Goal: Task Accomplishment & Management: Use online tool/utility

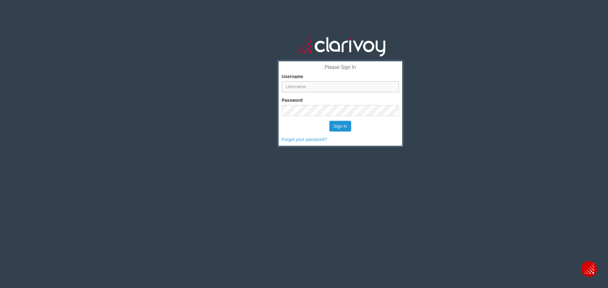
type input "[EMAIL_ADDRESS][DOMAIN_NAME]"
click at [332, 128] on button "Sign in" at bounding box center [340, 126] width 22 height 11
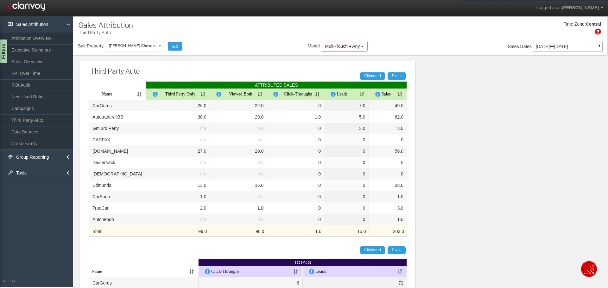
click at [535, 45] on p "[DATE] [DATE]" at bounding box center [567, 46] width 64 height 4
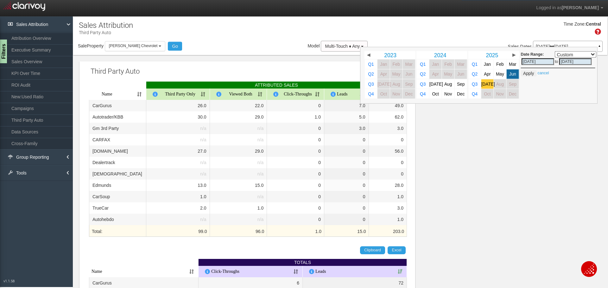
click at [481, 87] on link "[DATE]" at bounding box center [487, 83] width 12 height 9
select select ","
type input "[DATE]"
click at [525, 74] on button "Apply" at bounding box center [529, 73] width 16 height 6
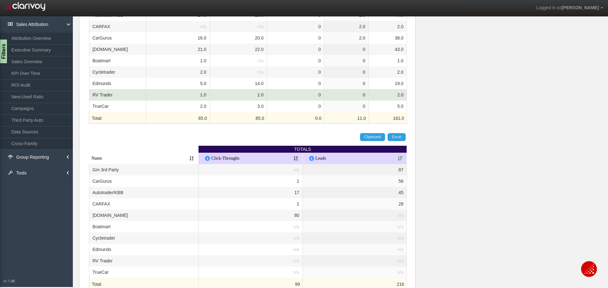
scroll to position [91, 0]
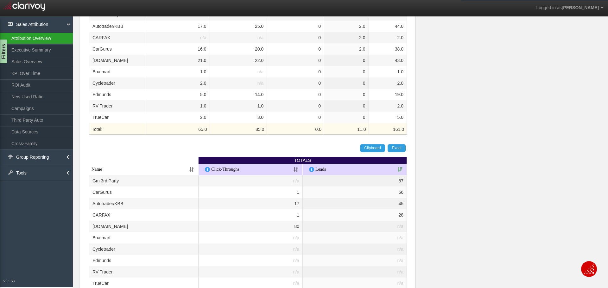
click at [45, 40] on link "Attribution Overview" at bounding box center [36, 38] width 73 height 11
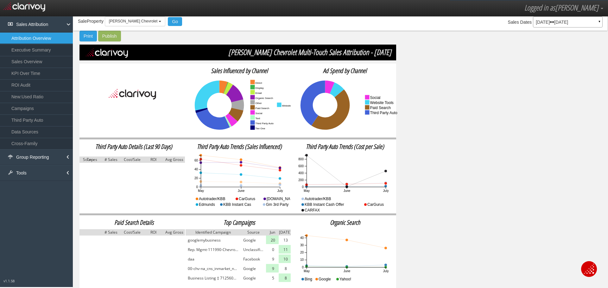
click at [46, 51] on link "Executive Summary" at bounding box center [36, 49] width 73 height 11
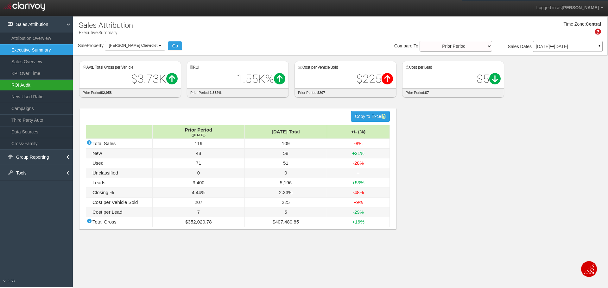
click at [51, 83] on link "ROI Audit" at bounding box center [36, 84] width 73 height 11
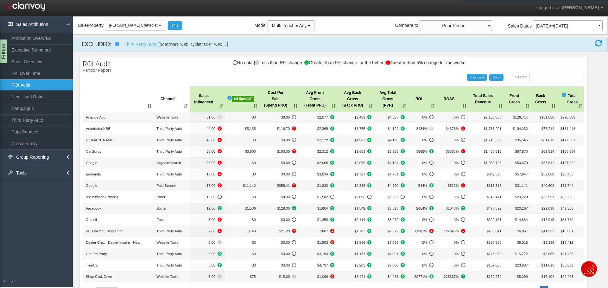
scroll to position [32, 0]
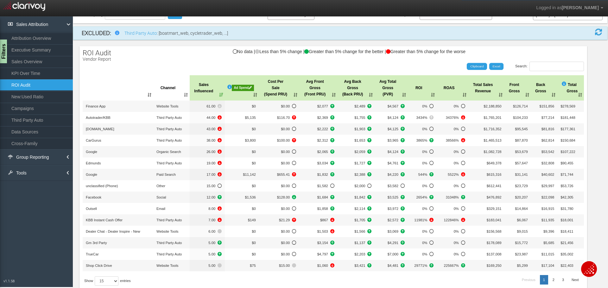
click at [241, 89] on div "Ad Spend" at bounding box center [243, 88] width 22 height 6
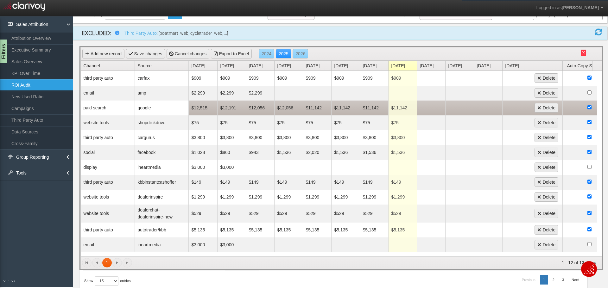
click at [396, 108] on td "$11,142" at bounding box center [402, 108] width 28 height 15
type input "10133.71"
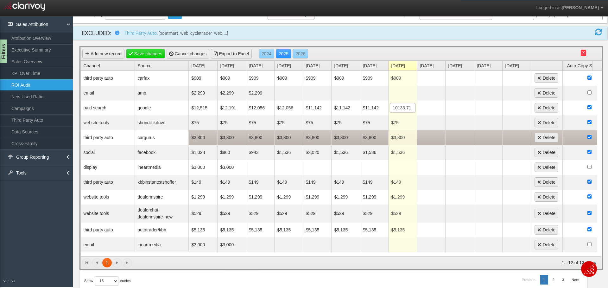
click at [436, 140] on td at bounding box center [430, 137] width 28 height 15
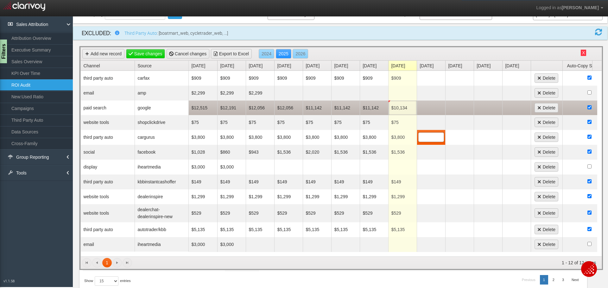
click at [415, 105] on td "$10,134" at bounding box center [402, 108] width 28 height 15
click at [414, 107] on input "10134" at bounding box center [402, 107] width 25 height 9
click at [428, 109] on td at bounding box center [430, 108] width 28 height 15
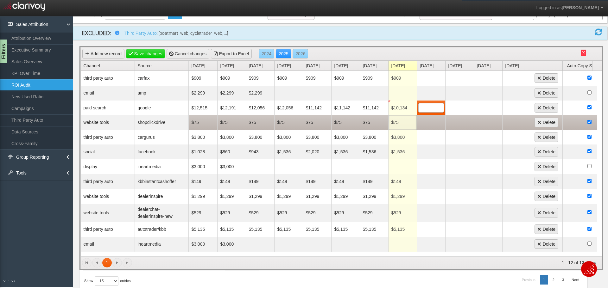
click at [403, 123] on td "$75" at bounding box center [402, 122] width 28 height 15
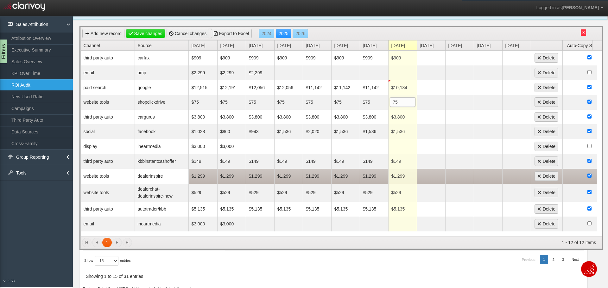
scroll to position [63, 0]
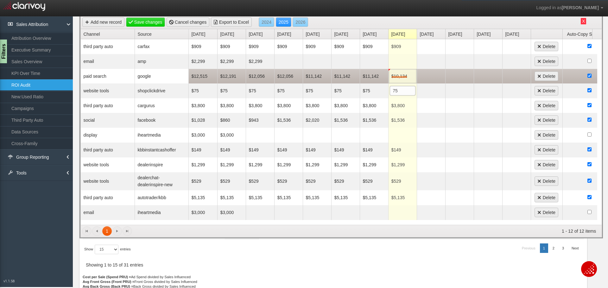
drag, startPoint x: 407, startPoint y: 78, endPoint x: 391, endPoint y: 76, distance: 15.3
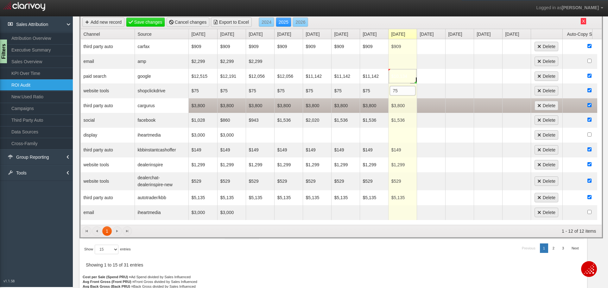
type input "75"
click at [438, 103] on td at bounding box center [430, 105] width 28 height 15
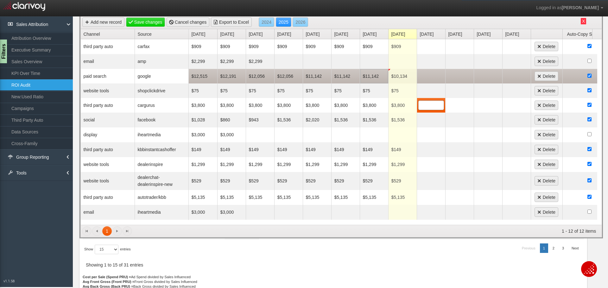
click at [370, 76] on td "$11,142" at bounding box center [373, 76] width 28 height 15
type input "10134"
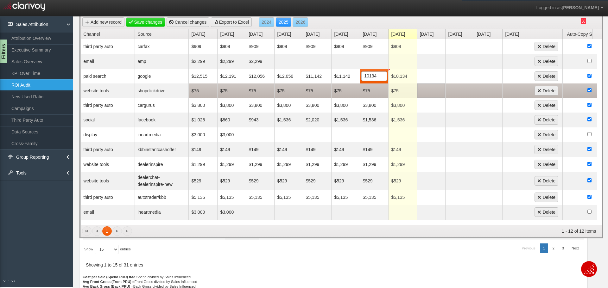
click at [427, 93] on td at bounding box center [430, 91] width 28 height 15
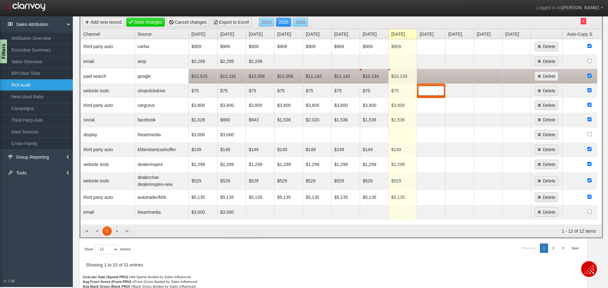
click at [336, 77] on td "$11,142" at bounding box center [345, 76] width 28 height 15
click at [348, 79] on td "$11,142" at bounding box center [345, 76] width 28 height 15
type input "10719"
click at [309, 72] on td "$11,142" at bounding box center [317, 76] width 28 height 15
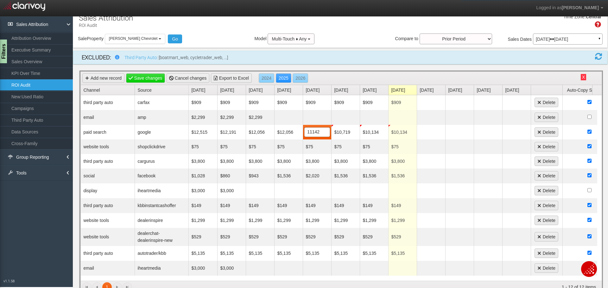
scroll to position [0, 0]
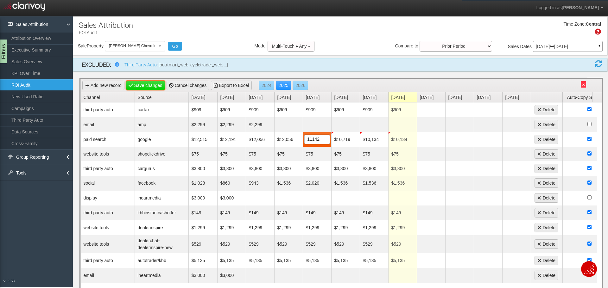
click at [159, 88] on link "Save changes" at bounding box center [145, 85] width 39 height 9
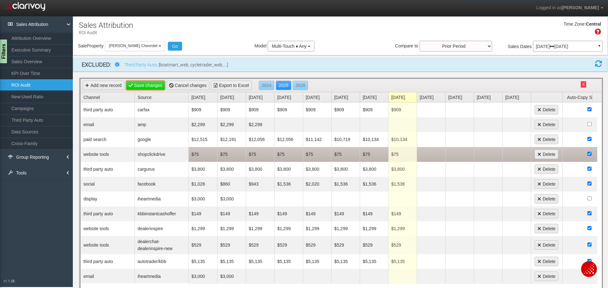
scroll to position [1, 0]
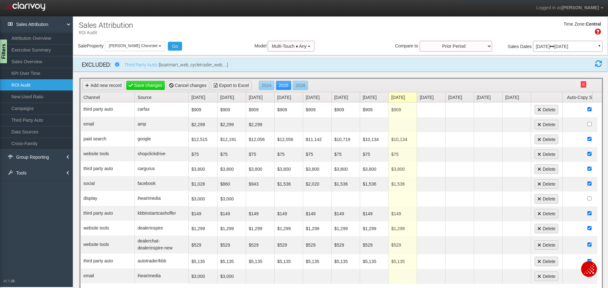
click at [9, 222] on div "Source Reports (U) TV Attribution Networks Programs Creatives Dayparts Days of …" at bounding box center [36, 151] width 73 height 271
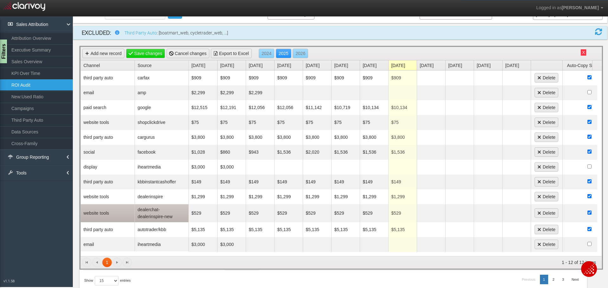
scroll to position [25, 0]
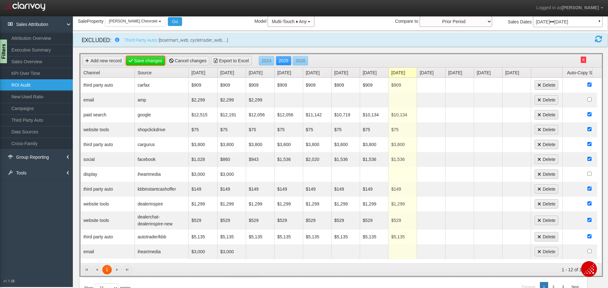
click at [139, 58] on link "Save changes" at bounding box center [145, 60] width 39 height 9
click at [46, 37] on link "Attribution Overview" at bounding box center [36, 38] width 73 height 11
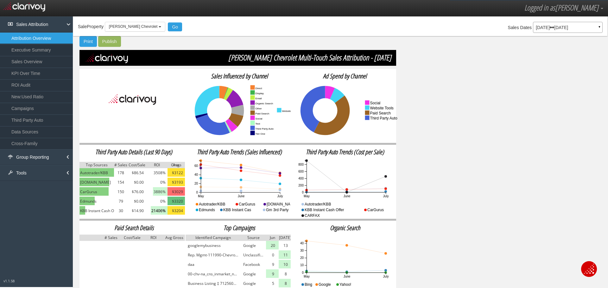
scroll to position [29, 0]
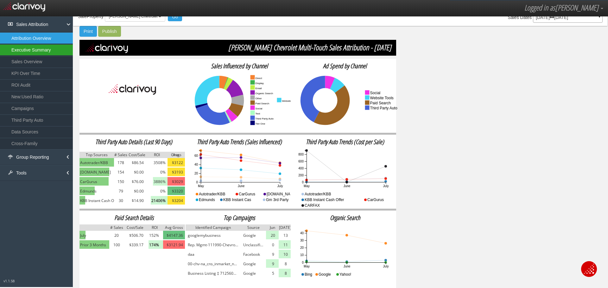
click at [34, 52] on link "Executive Summary" at bounding box center [36, 49] width 73 height 11
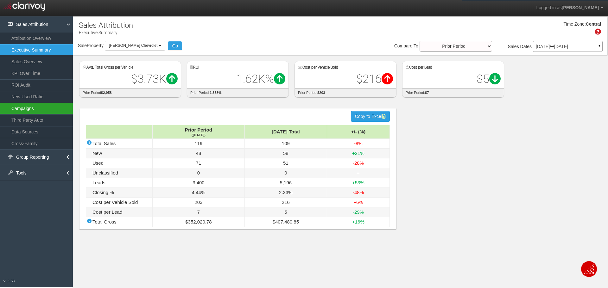
click at [33, 105] on link "Campaigns" at bounding box center [36, 108] width 73 height 11
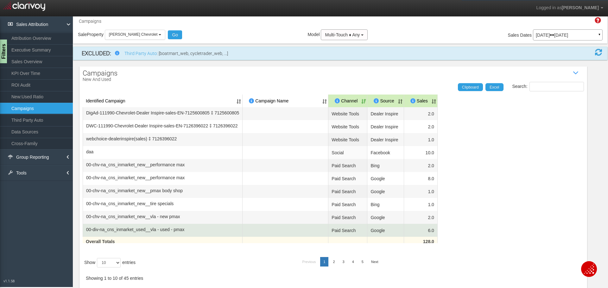
scroll to position [26, 0]
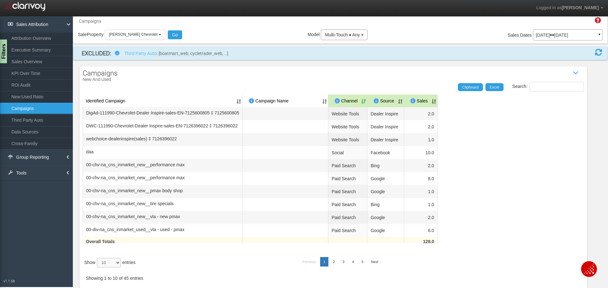
click at [113, 259] on select "10 25 50 100" at bounding box center [109, 262] width 24 height 9
select select "50"
click at [98, 268] on select "10 25 50 100" at bounding box center [109, 262] width 24 height 9
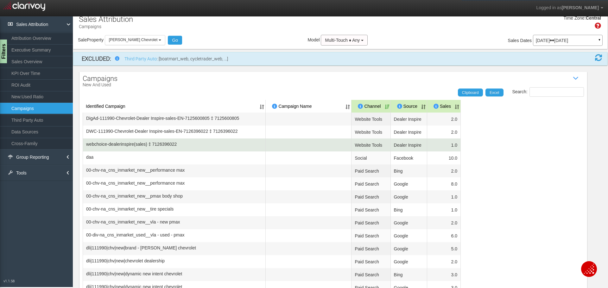
scroll to position [0, 0]
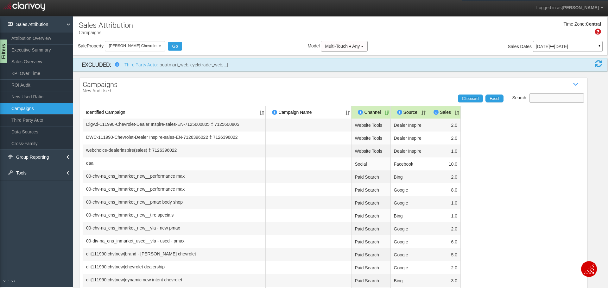
click at [542, 98] on input "Search:" at bounding box center [556, 97] width 54 height 9
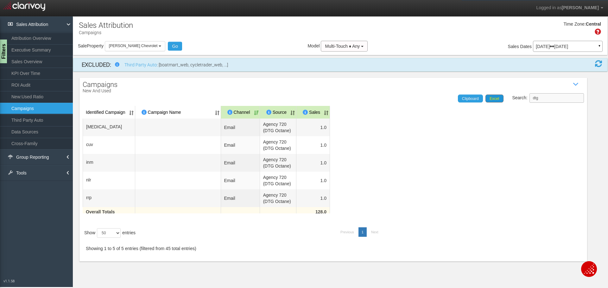
drag, startPoint x: 539, startPoint y: 100, endPoint x: 470, endPoint y: 95, distance: 69.1
click at [486, 101] on div "Search: dtg Clipboard Excel" at bounding box center [329, 97] width 507 height 9
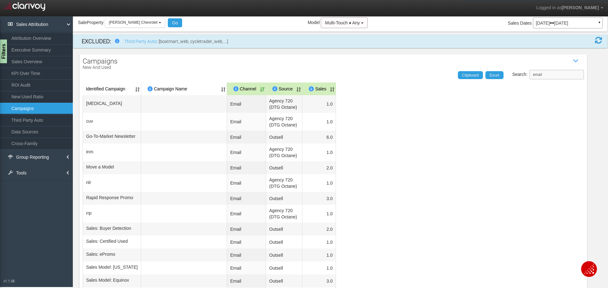
scroll to position [63, 0]
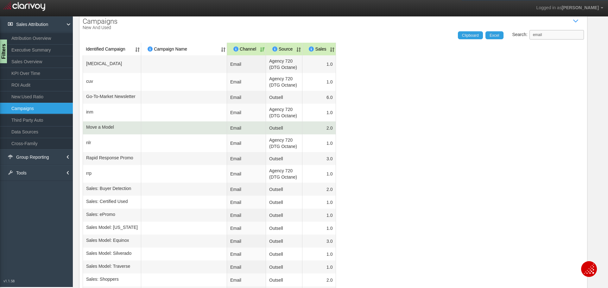
type input "email"
click at [325, 134] on td "2.0" at bounding box center [319, 128] width 34 height 13
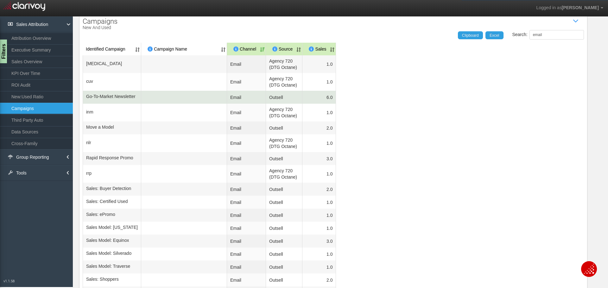
click at [334, 104] on td "6.0" at bounding box center [319, 97] width 34 height 13
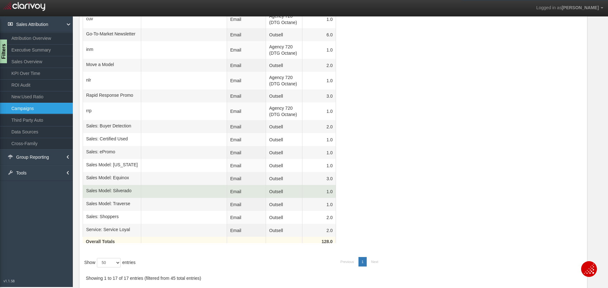
scroll to position [158, 0]
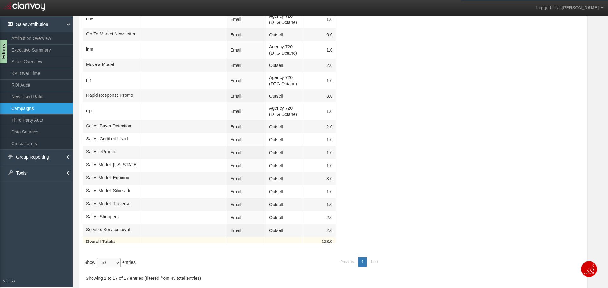
click at [120, 263] on select "10 25 50 100" at bounding box center [109, 262] width 24 height 9
click at [47, 42] on link "Attribution Overview" at bounding box center [36, 38] width 73 height 11
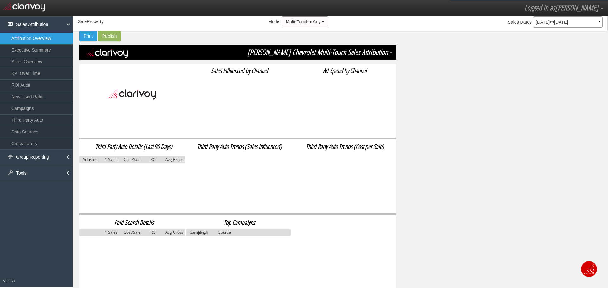
scroll to position [24, 0]
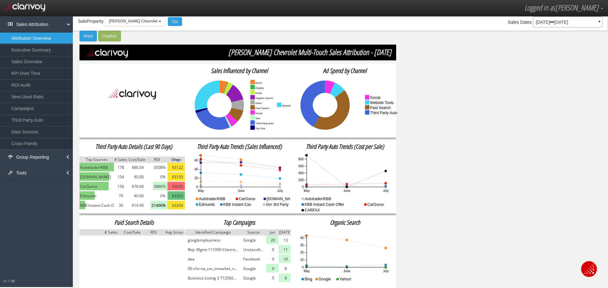
click at [38, 109] on link "Campaigns" at bounding box center [36, 108] width 73 height 11
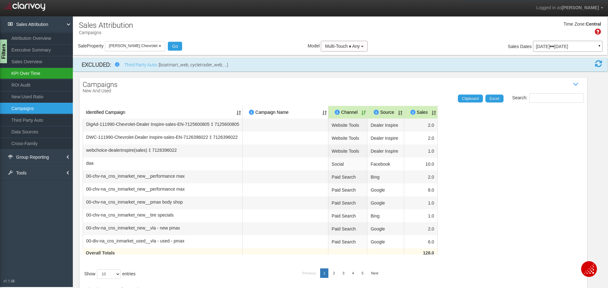
click at [43, 74] on link "KPI Over Time" at bounding box center [36, 73] width 73 height 11
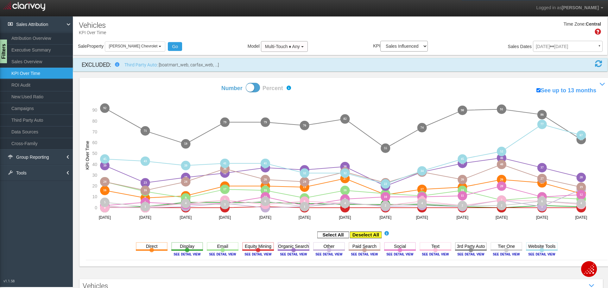
click at [359, 237] on rect at bounding box center [366, 235] width 32 height 6
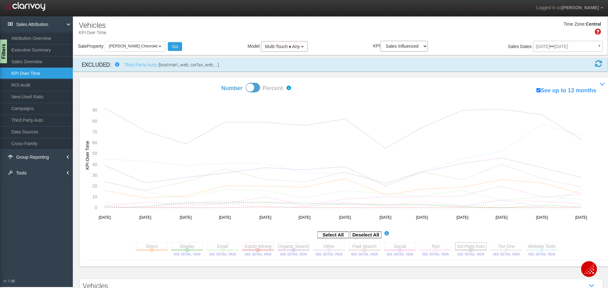
click at [468, 245] on rect at bounding box center [471, 246] width 32 height 8
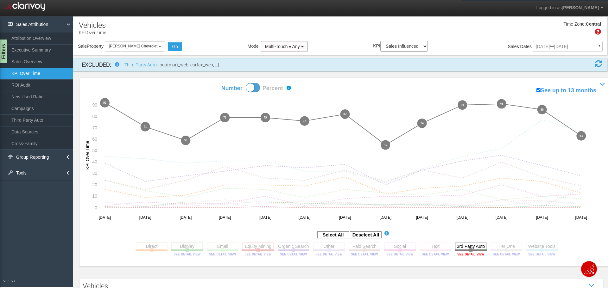
click at [478, 255] on image at bounding box center [470, 255] width 28 height 4
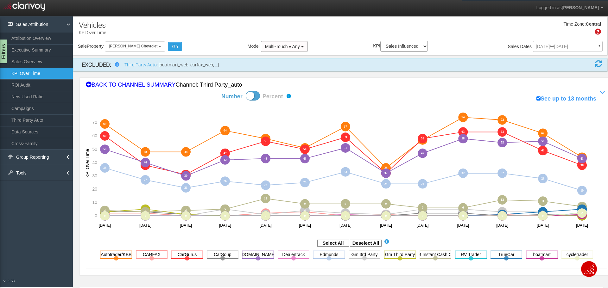
click at [143, 256] on rect at bounding box center [152, 255] width 32 height 8
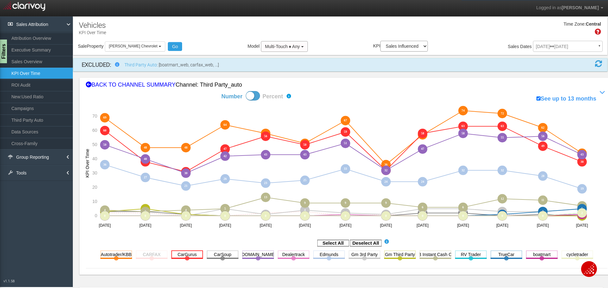
click at [183, 254] on rect at bounding box center [187, 255] width 32 height 8
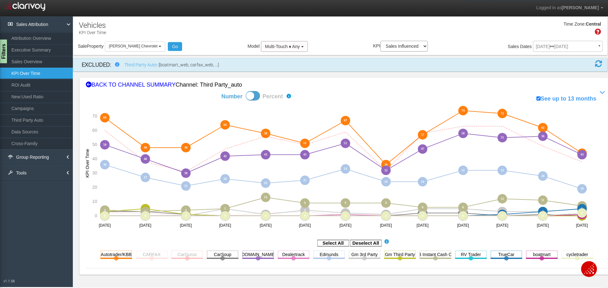
drag, startPoint x: 206, startPoint y: 255, endPoint x: 238, endPoint y: 253, distance: 32.3
click at [210, 255] on rect at bounding box center [223, 255] width 32 height 8
drag, startPoint x: 254, startPoint y: 255, endPoint x: 285, endPoint y: 255, distance: 30.7
click at [256, 256] on rect at bounding box center [258, 255] width 32 height 8
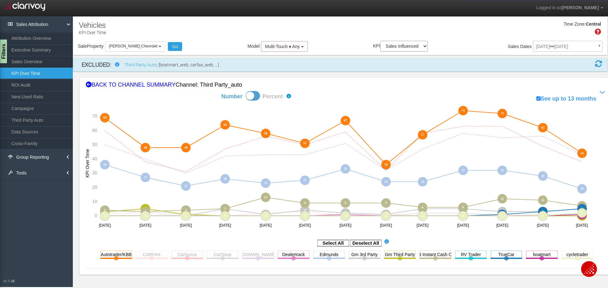
drag, startPoint x: 291, startPoint y: 256, endPoint x: 309, endPoint y: 258, distance: 18.8
click at [291, 256] on rect at bounding box center [294, 255] width 32 height 8
drag, startPoint x: 335, startPoint y: 254, endPoint x: 352, endPoint y: 256, distance: 17.1
click at [337, 255] on rect at bounding box center [329, 255] width 32 height 8
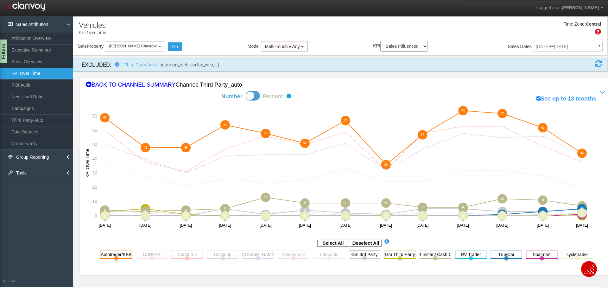
click at [360, 255] on rect at bounding box center [364, 255] width 32 height 8
click at [403, 253] on rect at bounding box center [400, 255] width 32 height 8
click at [426, 253] on rect at bounding box center [435, 255] width 32 height 8
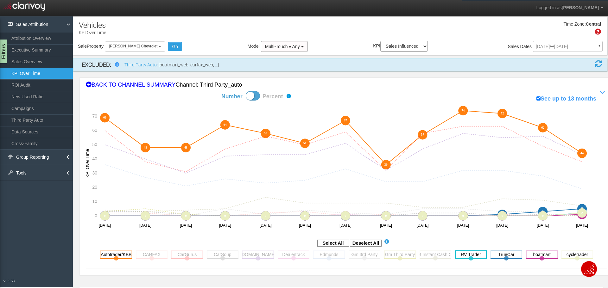
click at [457, 255] on rect at bounding box center [471, 255] width 32 height 8
drag, startPoint x: 505, startPoint y: 250, endPoint x: 509, endPoint y: 252, distance: 5.0
click at [505, 250] on section "Autotrader/KBB Toggle this line chart on/off View this Channel's Sources bar ch…" at bounding box center [346, 259] width 496 height 20
drag, startPoint x: 511, startPoint y: 255, endPoint x: 531, endPoint y: 251, distance: 20.6
click at [512, 255] on rect at bounding box center [506, 255] width 32 height 8
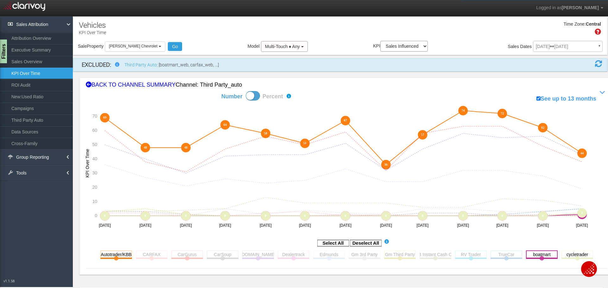
drag, startPoint x: 540, startPoint y: 256, endPoint x: 547, endPoint y: 256, distance: 7.0
click at [540, 256] on rect at bounding box center [542, 255] width 32 height 8
click at [562, 253] on rect at bounding box center [577, 255] width 32 height 8
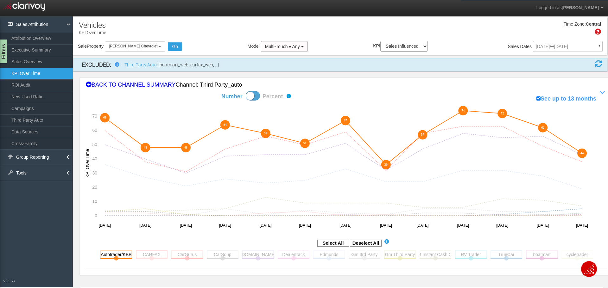
click at [153, 251] on rect at bounding box center [152, 255] width 32 height 8
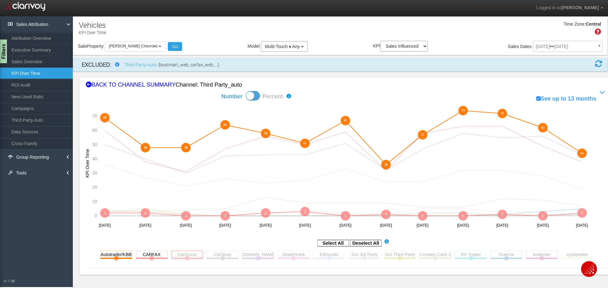
click at [174, 258] on rect at bounding box center [187, 255] width 32 height 8
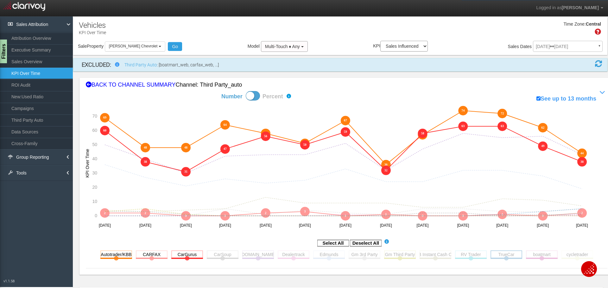
click at [490, 253] on rect at bounding box center [506, 255] width 32 height 8
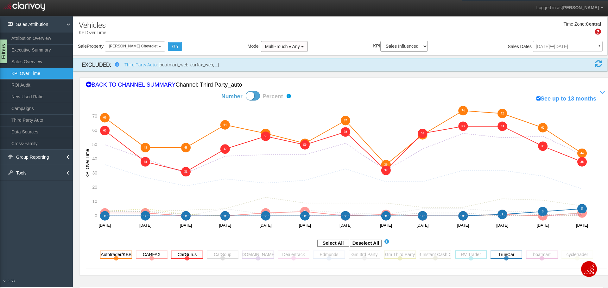
click at [468, 254] on rect at bounding box center [471, 255] width 32 height 8
click at [504, 251] on rect at bounding box center [506, 255] width 32 height 8
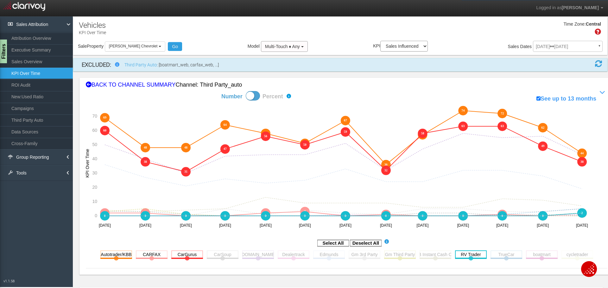
click at [481, 255] on rect at bounding box center [471, 255] width 32 height 8
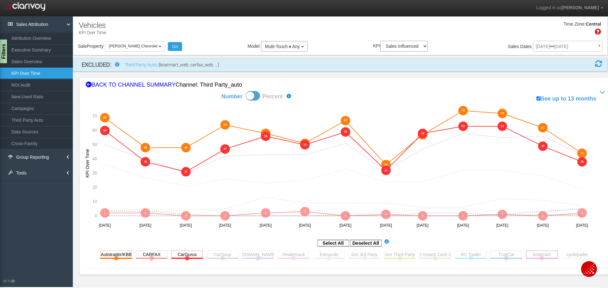
click at [536, 255] on rect at bounding box center [542, 255] width 32 height 8
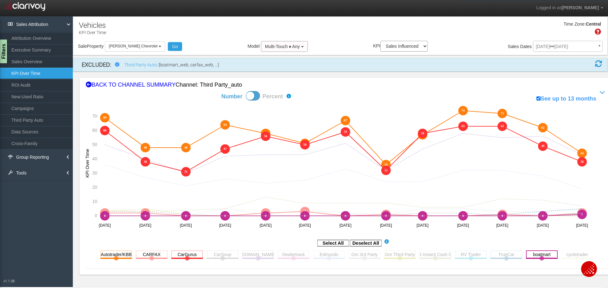
click at [536, 255] on rect at bounding box center [542, 255] width 32 height 8
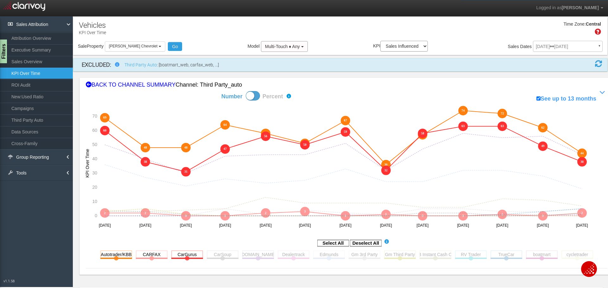
click at [577, 255] on rect at bounding box center [577, 255] width 32 height 8
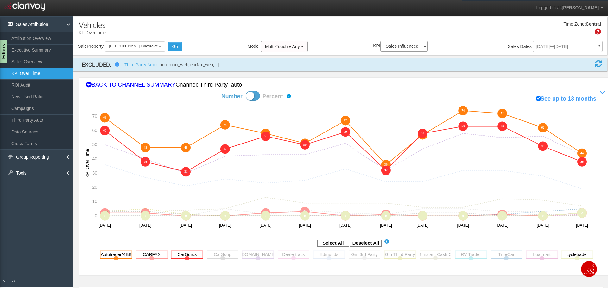
click at [350, 239] on icon "Deselect All" at bounding box center [366, 243] width 32 height 8
click at [355, 241] on rect at bounding box center [366, 243] width 32 height 6
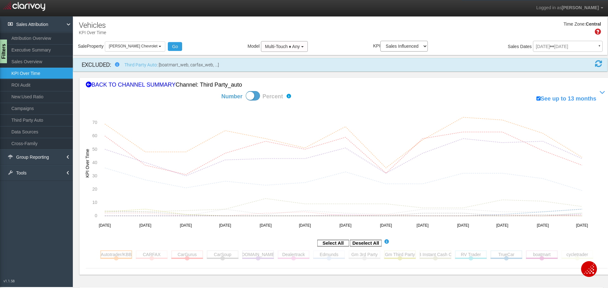
click at [128, 257] on rect at bounding box center [116, 255] width 32 height 8
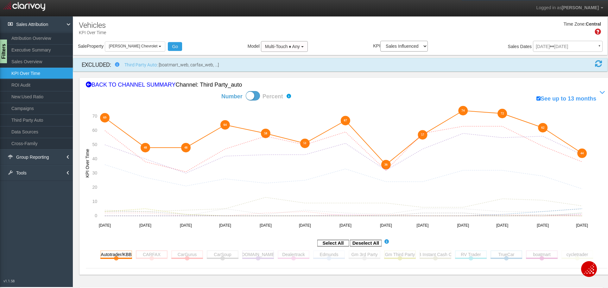
click at [144, 255] on rect at bounding box center [152, 255] width 32 height 8
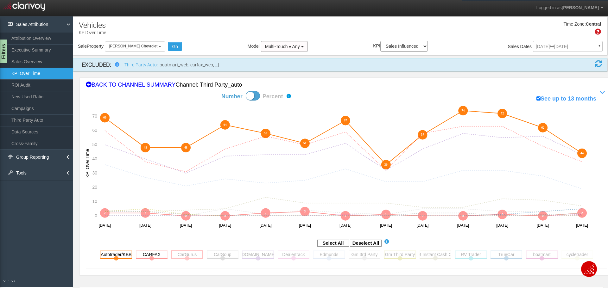
click at [181, 254] on rect at bounding box center [187, 255] width 32 height 8
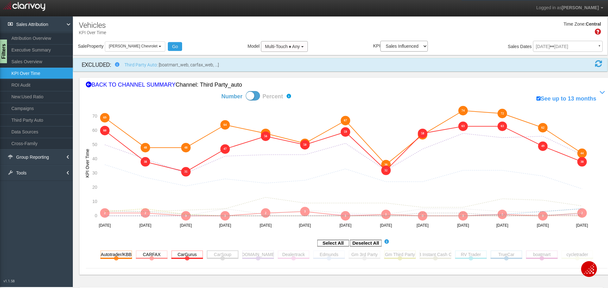
click at [219, 254] on rect at bounding box center [223, 255] width 32 height 8
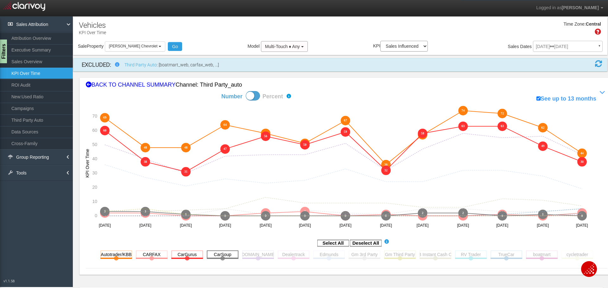
click at [219, 254] on rect at bounding box center [223, 255] width 32 height 8
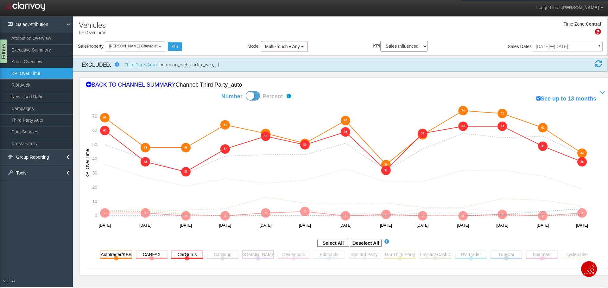
click at [243, 254] on rect at bounding box center [258, 255] width 32 height 8
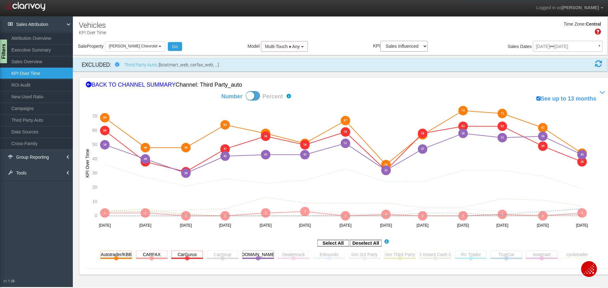
click at [326, 240] on rect at bounding box center [333, 243] width 32 height 6
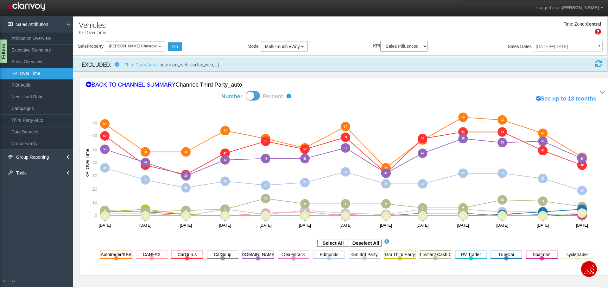
click at [431, 253] on rect at bounding box center [435, 255] width 32 height 8
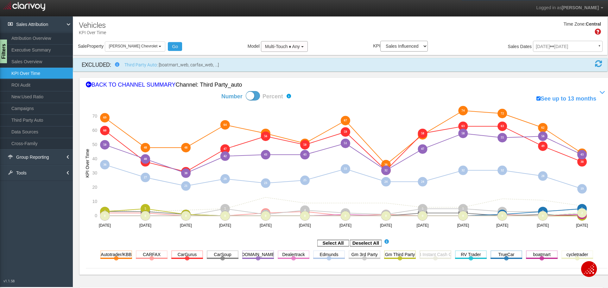
click at [431, 253] on rect at bounding box center [435, 255] width 32 height 8
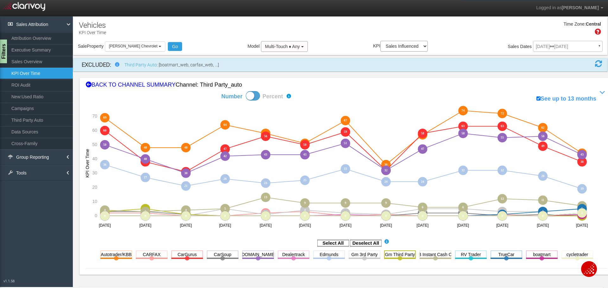
click at [387, 253] on rect at bounding box center [400, 255] width 32 height 8
click at [158, 255] on rect at bounding box center [152, 255] width 32 height 8
click at [157, 255] on rect at bounding box center [152, 255] width 32 height 8
click at [197, 255] on rect at bounding box center [187, 255] width 32 height 8
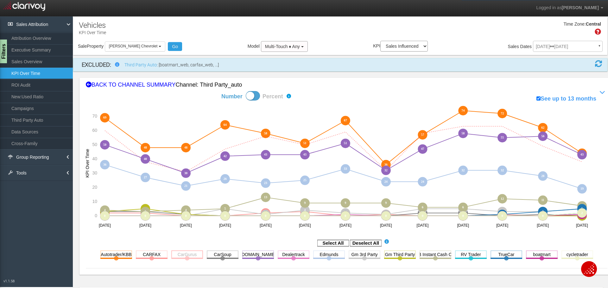
click at [197, 255] on rect at bounding box center [187, 255] width 32 height 8
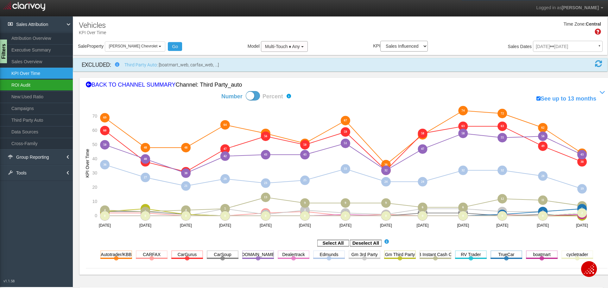
click at [30, 86] on link "ROI Audit" at bounding box center [36, 84] width 73 height 11
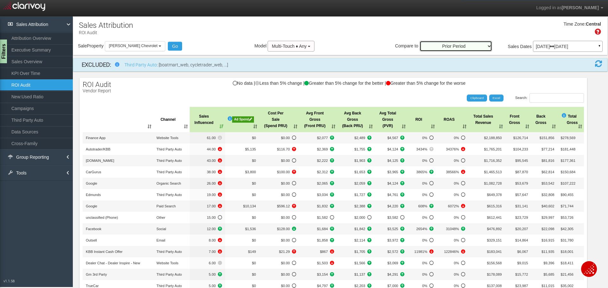
click at [463, 47] on select "Prior Period Prior Three Months Average Prior Twelve Months Average Year Over Y…" at bounding box center [455, 46] width 72 height 11
select select "year_over_year"
click at [419, 41] on select "Prior Period Prior Three Months Average Prior Twelve Months Average Year Over Y…" at bounding box center [455, 46] width 72 height 11
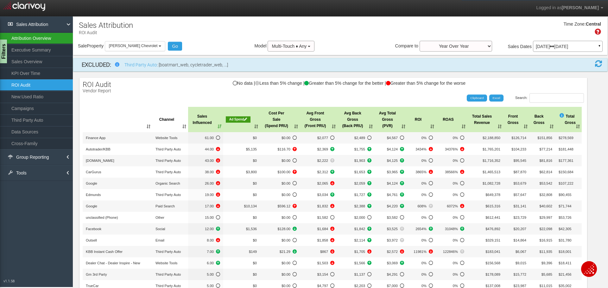
click at [51, 34] on link "Attribution Overview" at bounding box center [36, 38] width 73 height 11
click at [49, 49] on link "Executive Summary" at bounding box center [36, 49] width 73 height 11
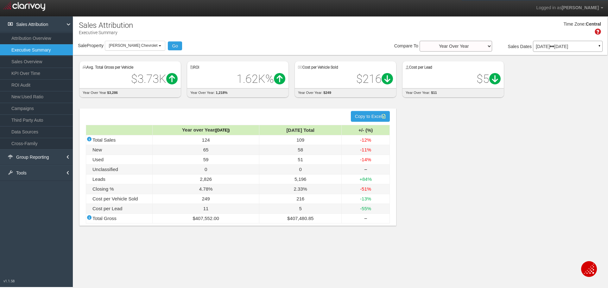
click at [43, 55] on link "Executive Summary" at bounding box center [36, 49] width 73 height 11
click at [45, 59] on link "Sales Overview" at bounding box center [36, 61] width 73 height 11
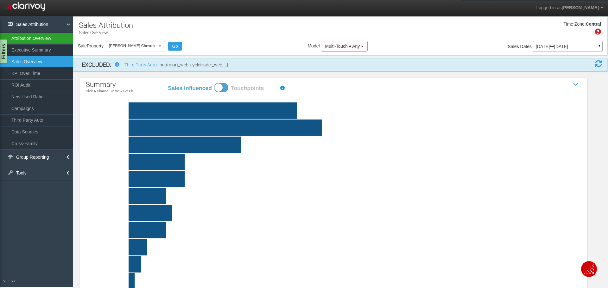
click at [43, 41] on link "Attribution Overview" at bounding box center [36, 38] width 73 height 11
